Goal: Navigation & Orientation: Find specific page/section

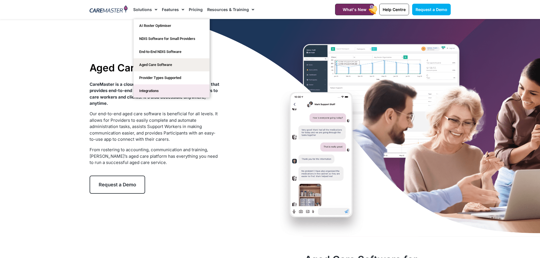
click at [147, 91] on link "Integrations" at bounding box center [172, 90] width 76 height 13
